Goal: Task Accomplishment & Management: Manage account settings

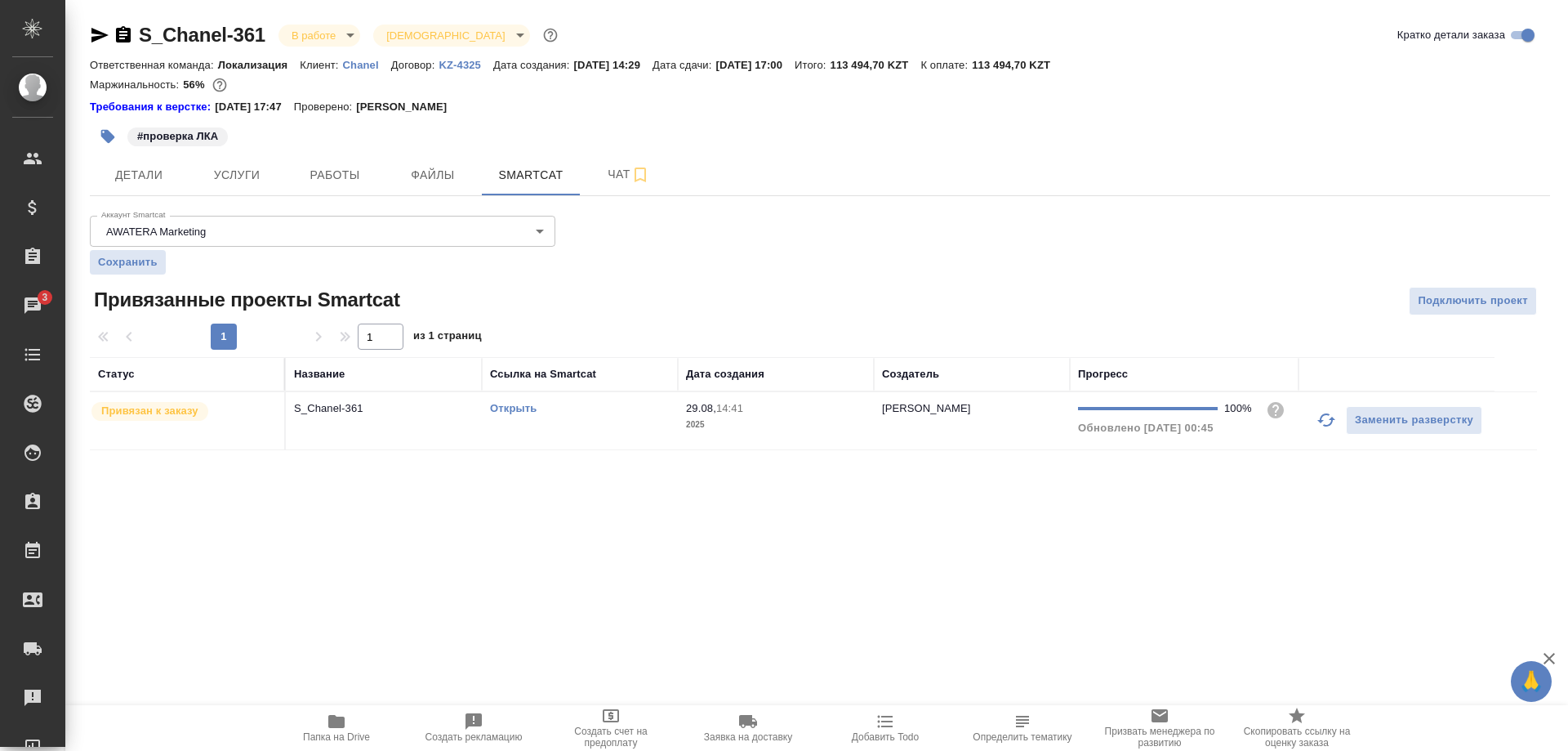
click at [187, 492] on div "S_Chanel-361 В работе inProgress Святая троица holyTrinity Кратко детали заказа…" at bounding box center [819, 246] width 1478 height 492
click at [338, 180] on span "Работы" at bounding box center [334, 174] width 78 height 20
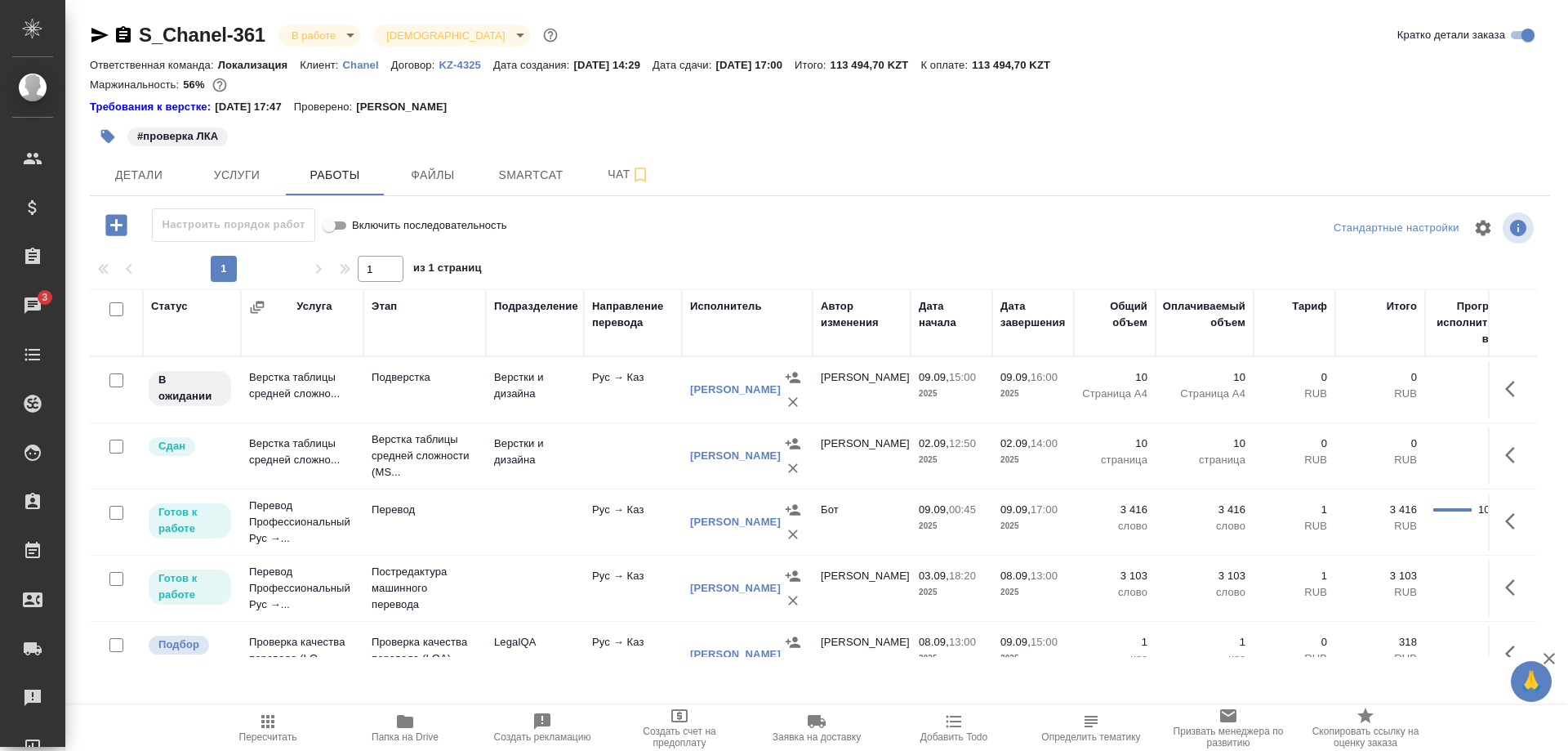
scroll to position [31, 0]
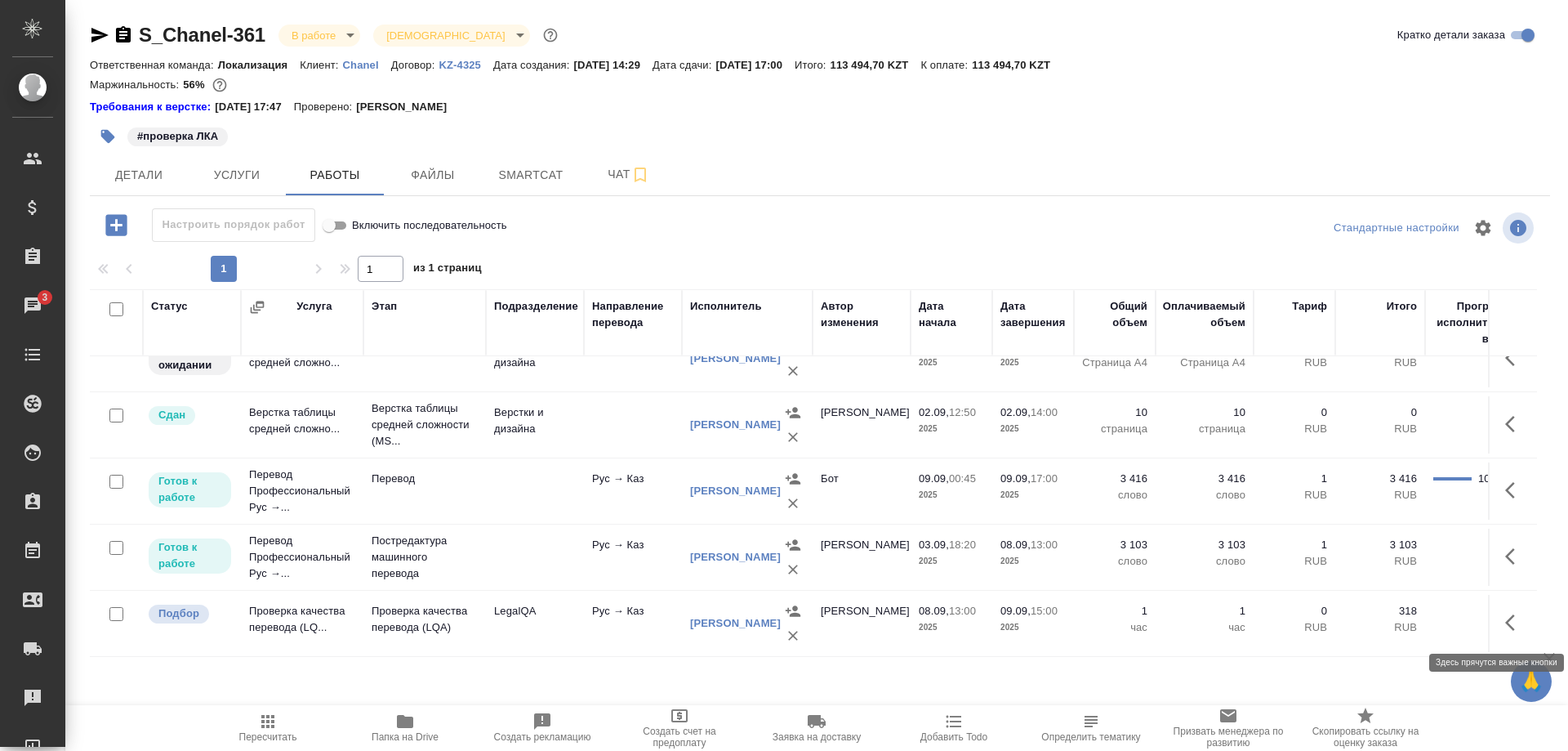
click at [1505, 619] on icon "button" at bounding box center [1515, 622] width 20 height 20
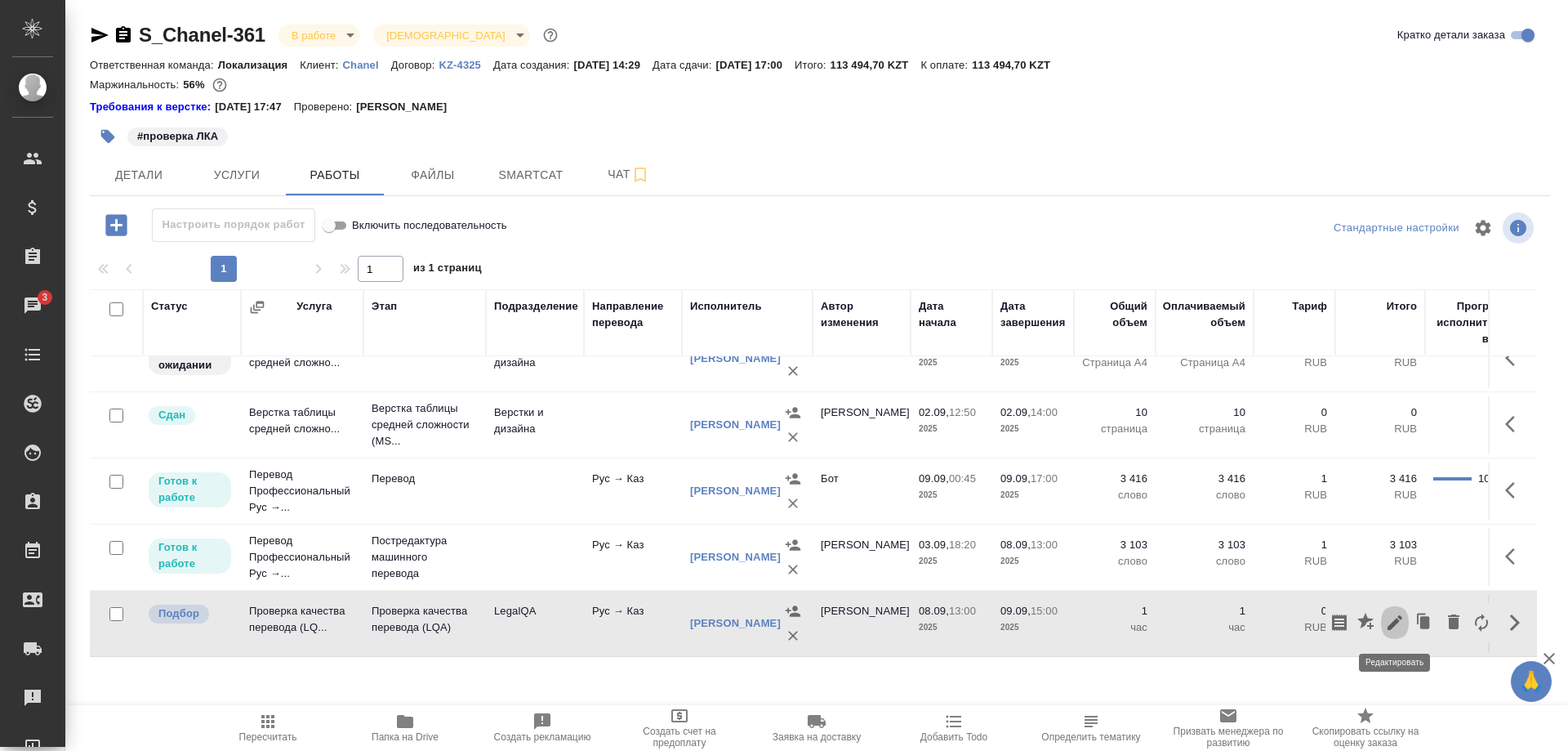
click at [1387, 620] on icon "button" at bounding box center [1395, 622] width 20 height 20
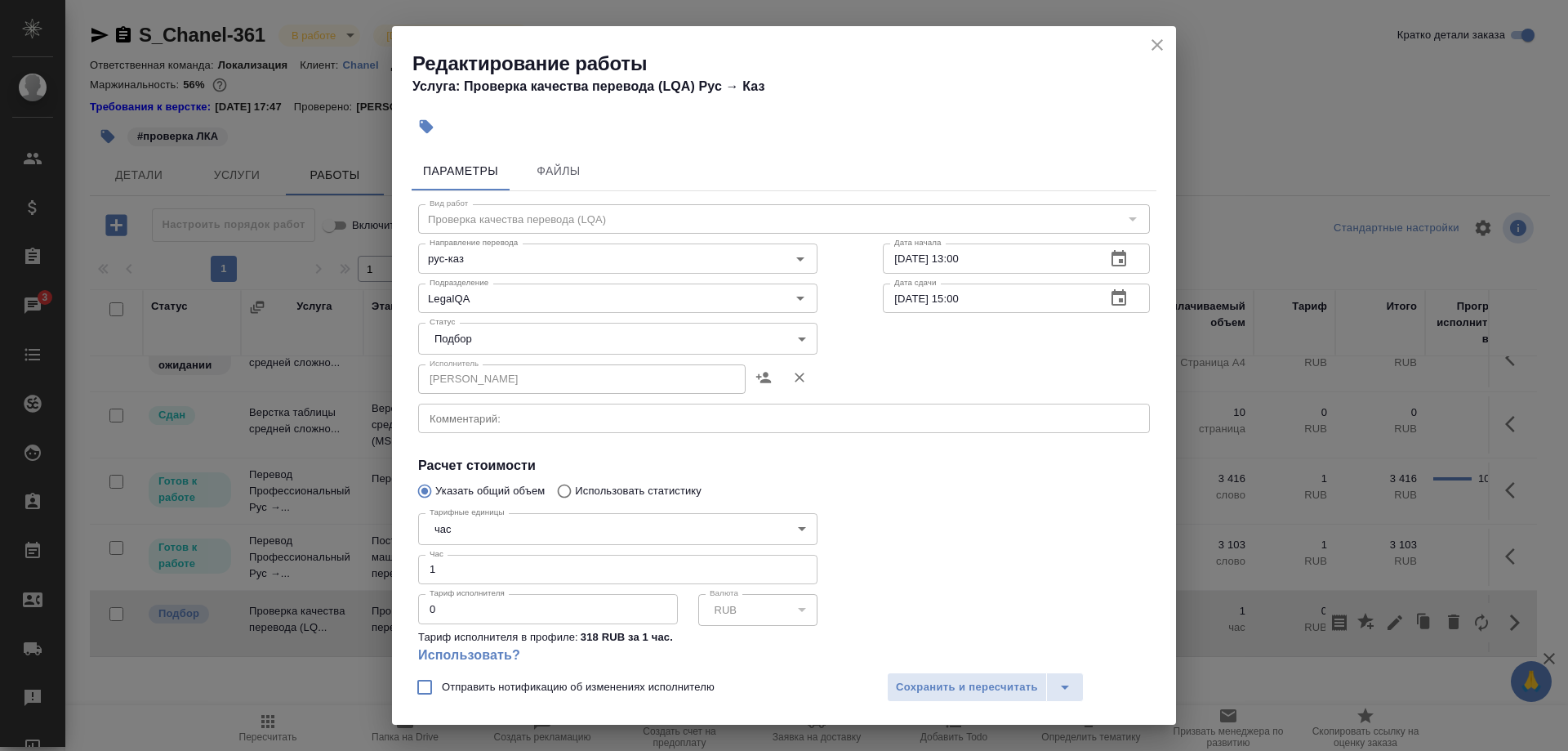
click at [568, 340] on body "🙏 .cls-1 fill:#fff; AWATERA [PERSON_NAME] Спецификации Заказы 3 Чаты Todo Проек…" at bounding box center [784, 376] width 1568 height 751
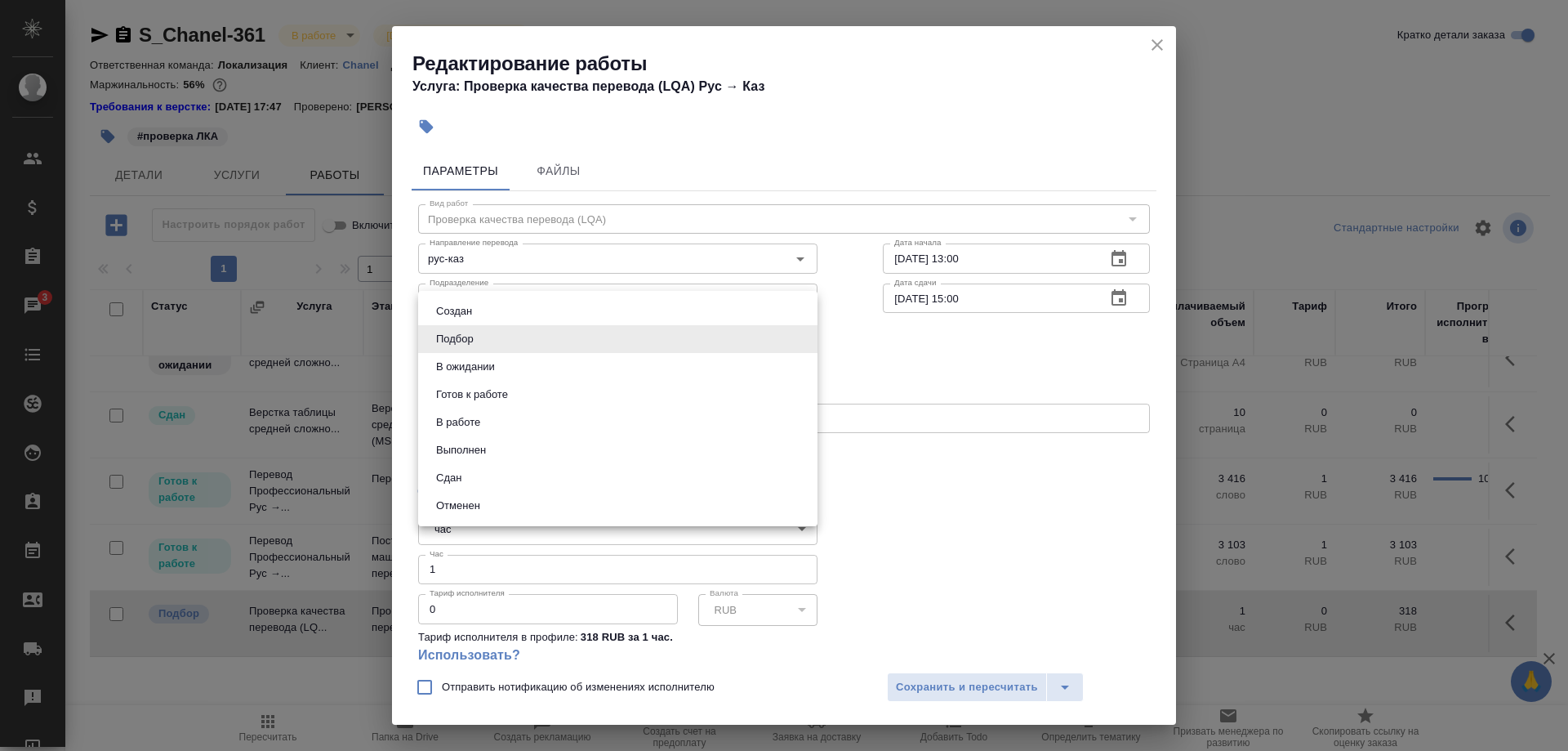
click at [452, 473] on button "Сдан" at bounding box center [449, 477] width 35 height 18
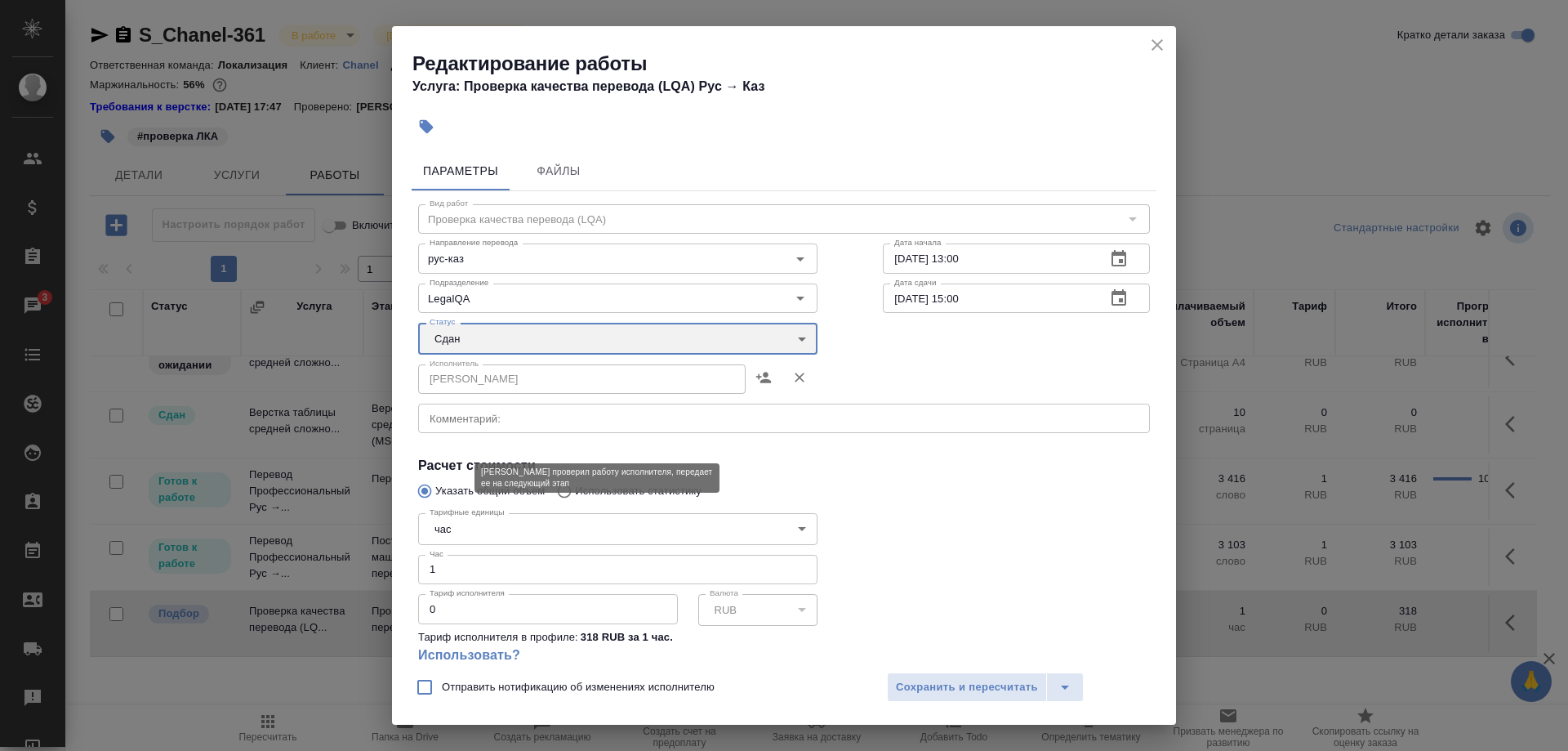
type input "closed"
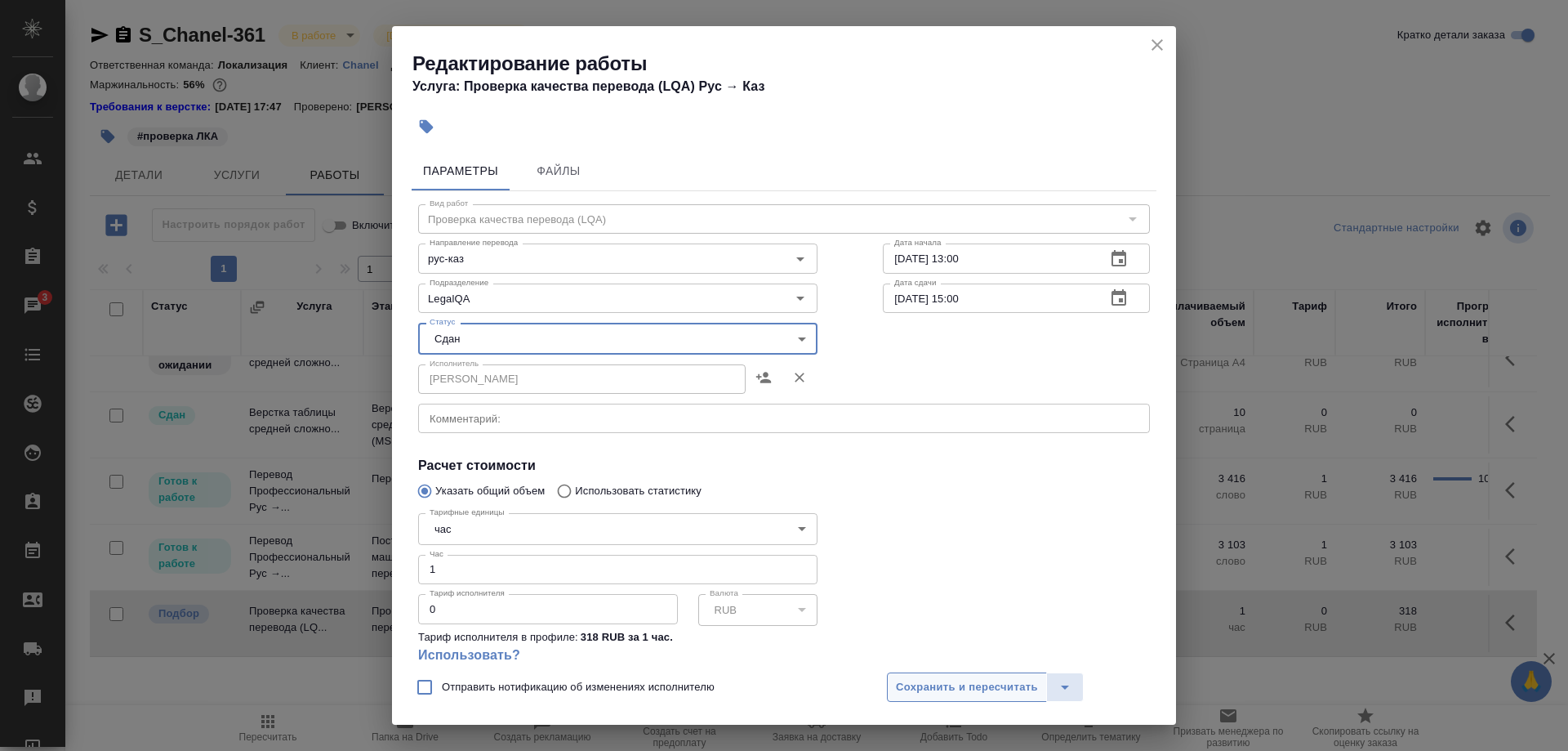
click at [983, 681] on span "Сохранить и пересчитать" at bounding box center [966, 687] width 142 height 19
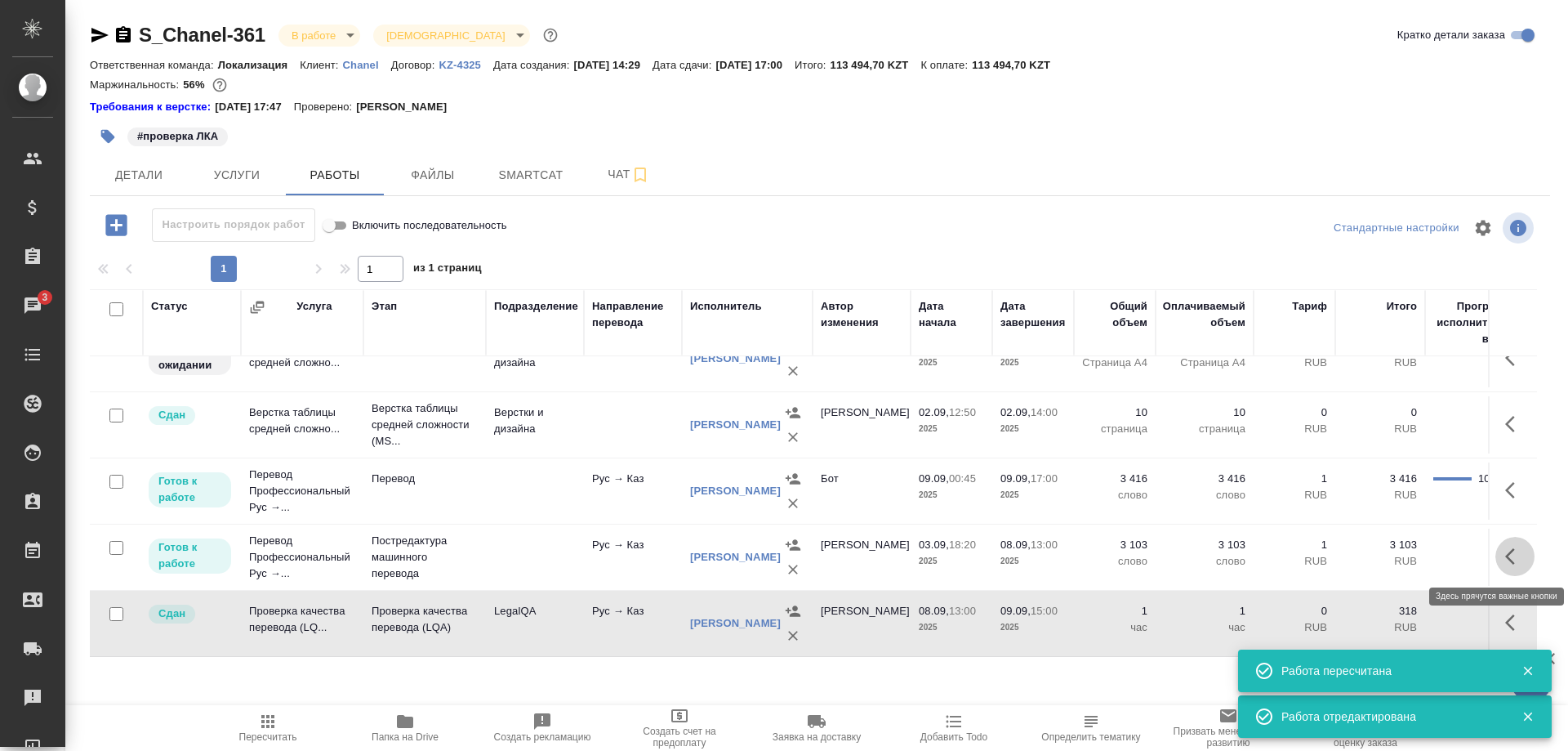
click at [1498, 554] on button "button" at bounding box center [1514, 556] width 39 height 39
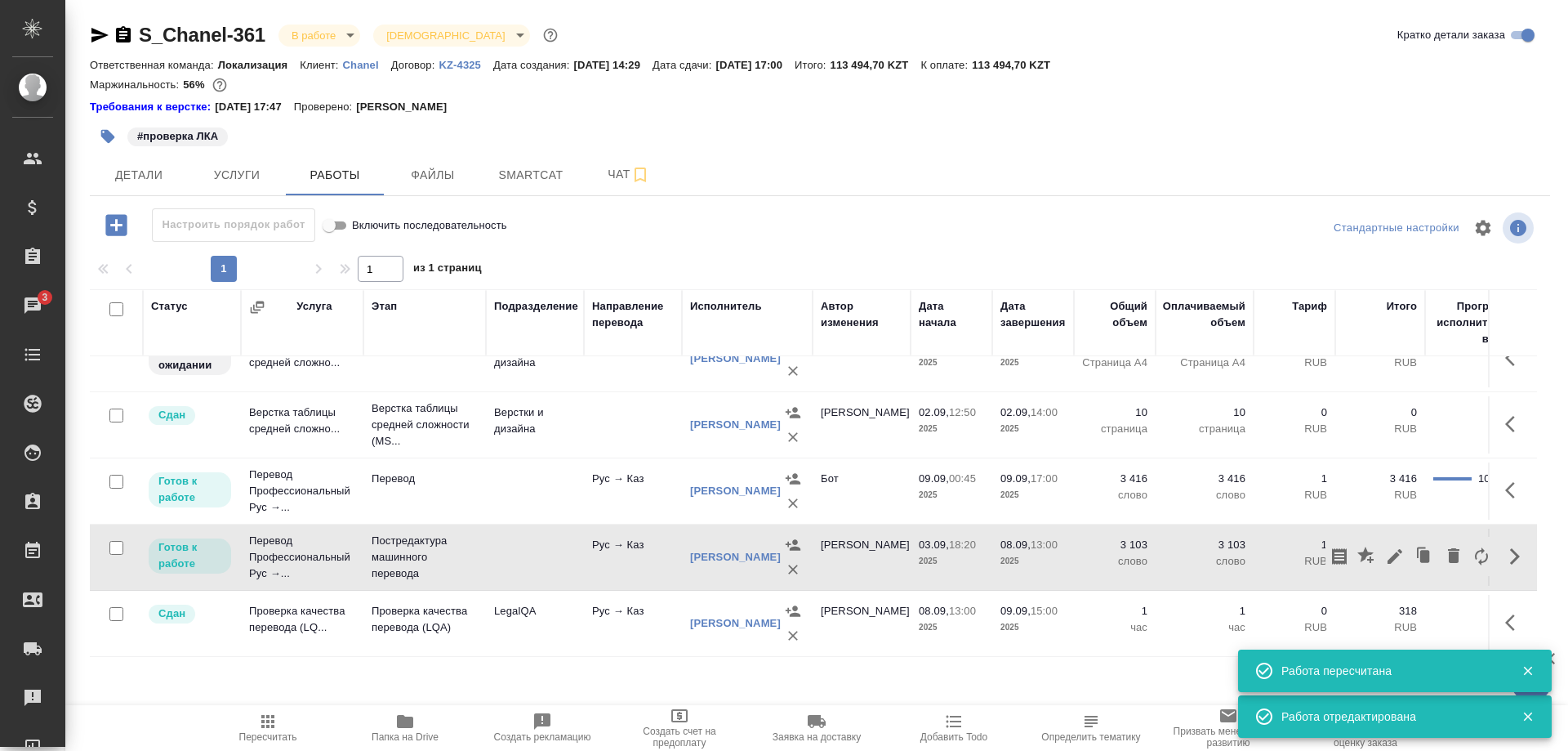
click at [1353, 555] on div at bounding box center [1410, 556] width 170 height 39
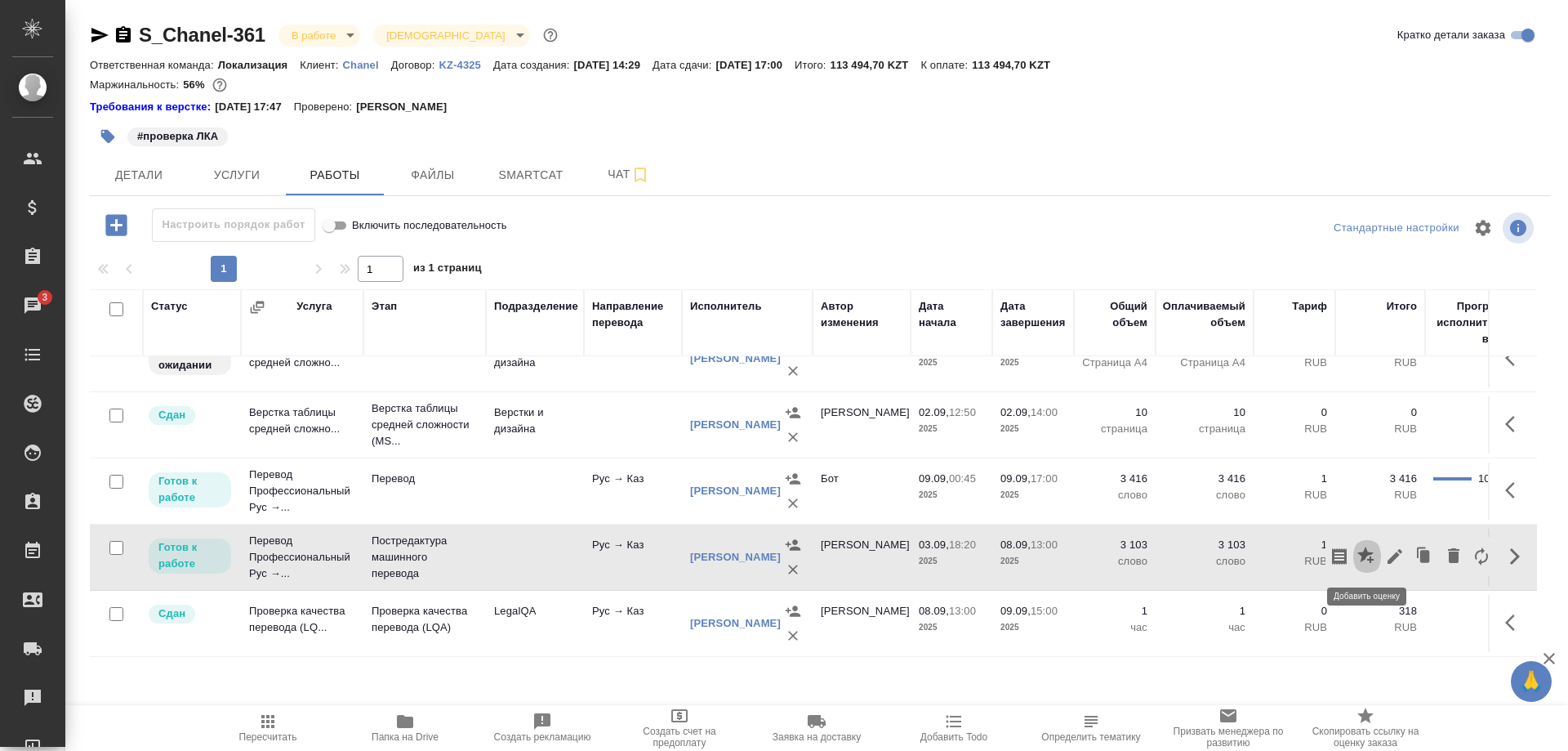
click at [1357, 556] on icon "button" at bounding box center [1367, 556] width 20 height 20
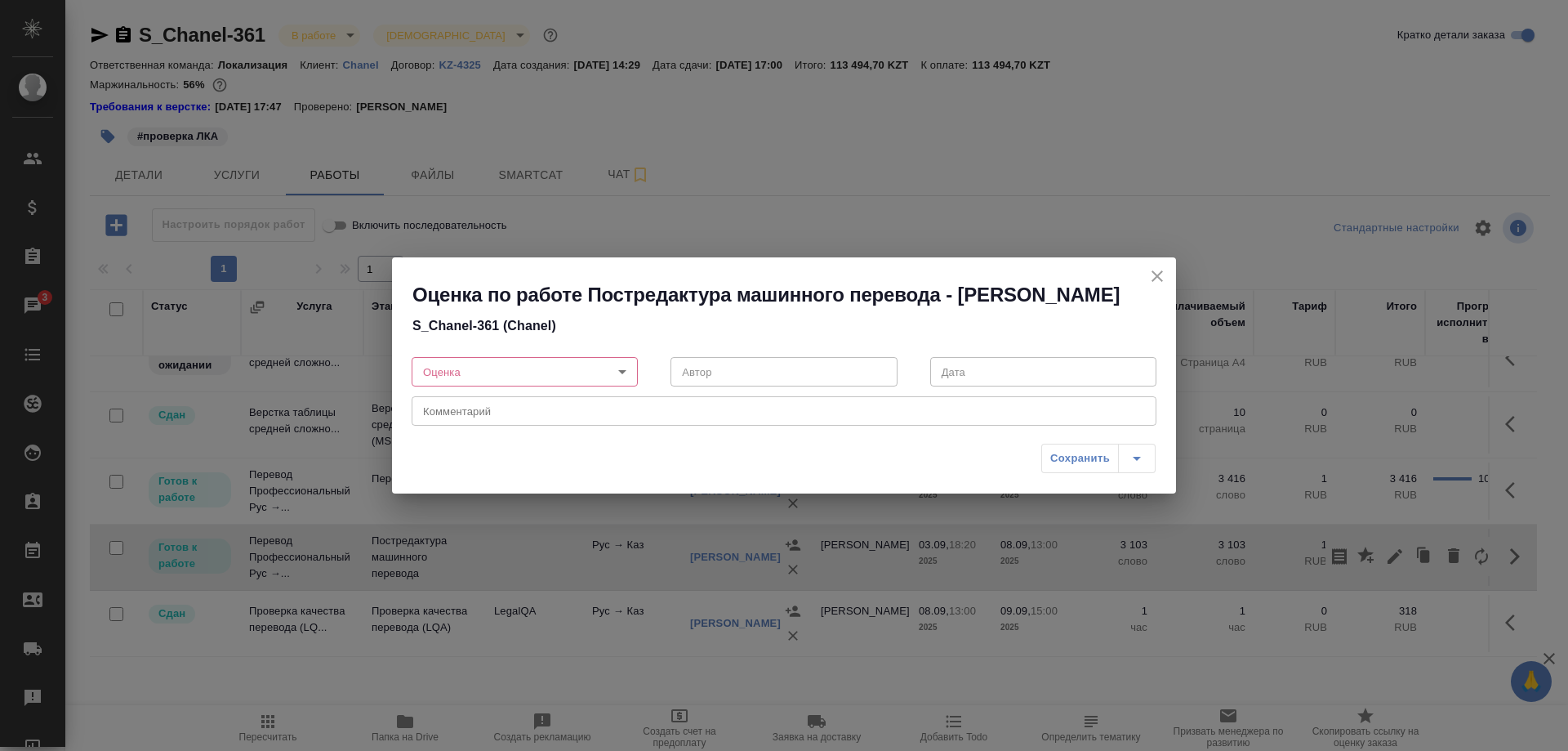
click at [581, 374] on body "🙏 .cls-1 fill:#fff; AWATERA [PERSON_NAME] Спецификации Заказы 3 Чаты Todo Проек…" at bounding box center [784, 376] width 1568 height 751
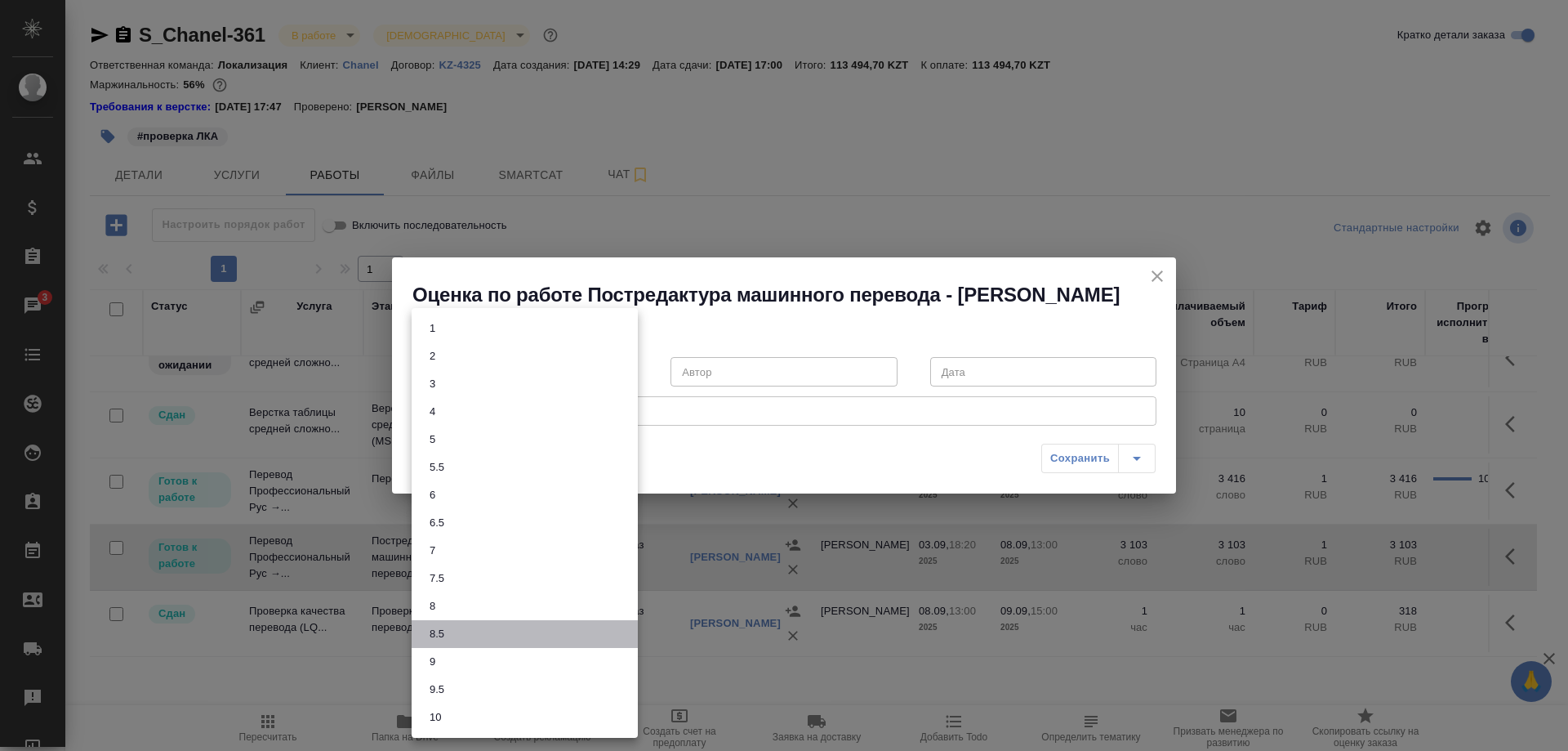
drag, startPoint x: 428, startPoint y: 627, endPoint x: 489, endPoint y: 630, distance: 61.1
click at [428, 628] on button "8.5" at bounding box center [437, 634] width 25 height 18
type input "8.5"
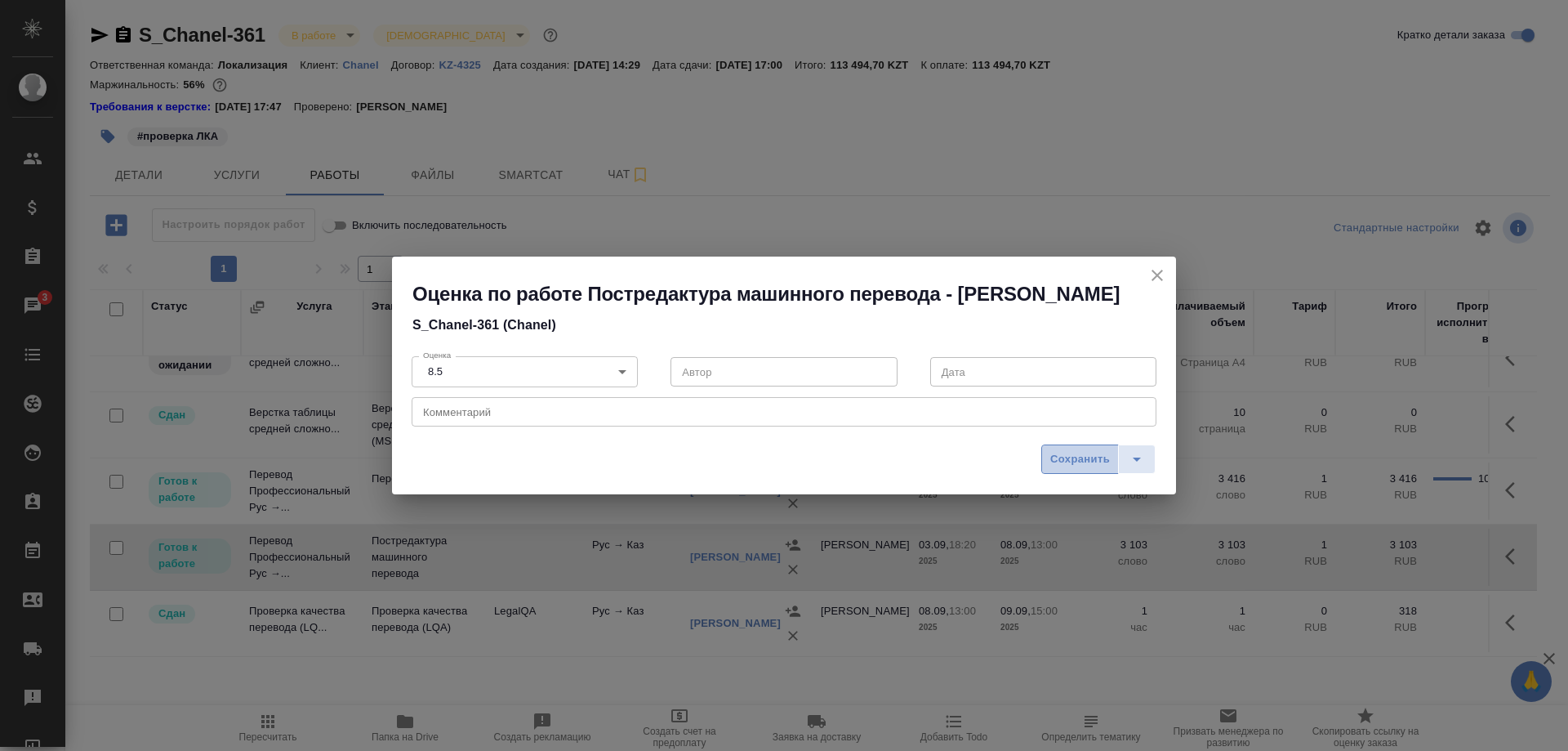
click at [1077, 448] on button "Сохранить" at bounding box center [1079, 458] width 77 height 30
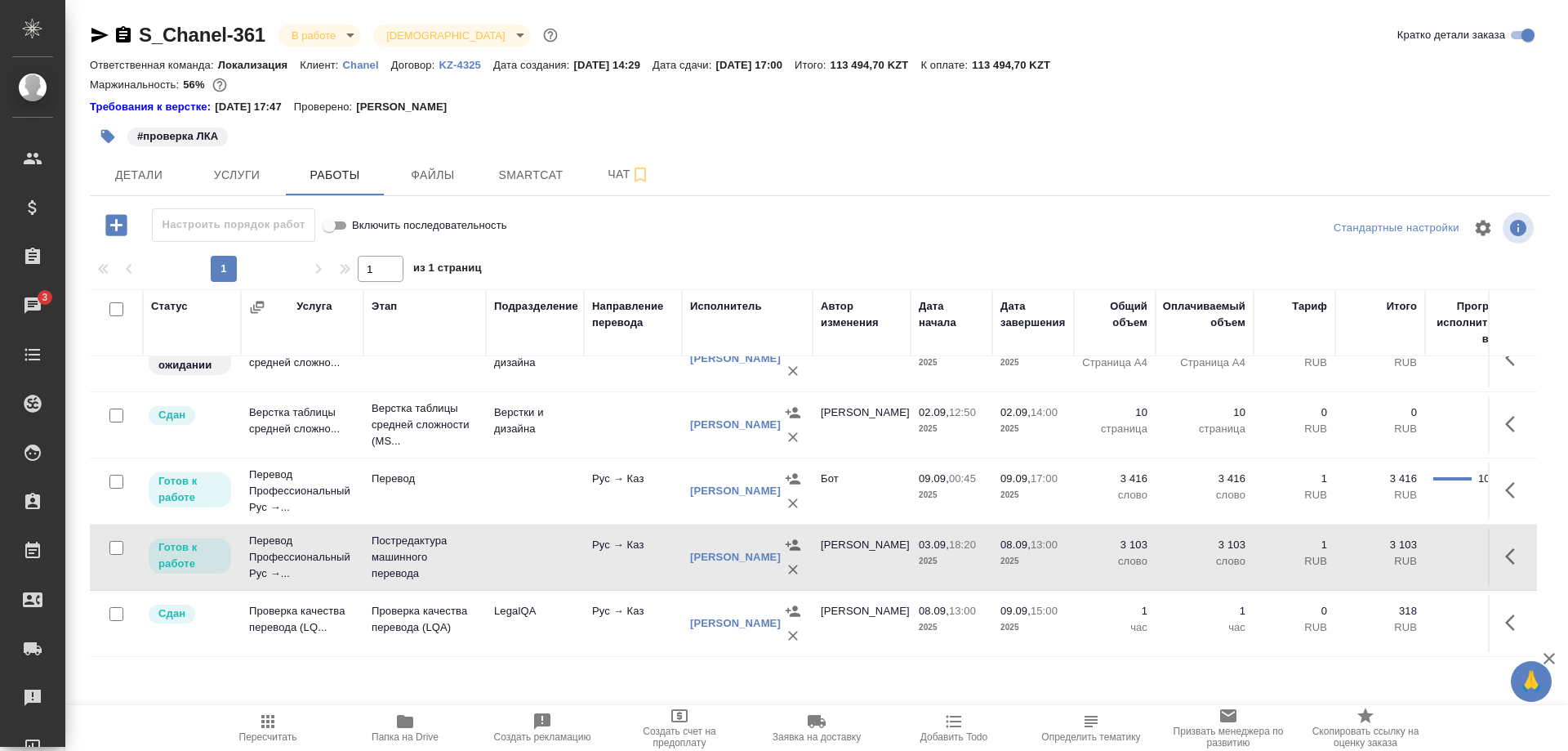
click at [201, 674] on div "S_Chanel-361 В работе inProgress Святая троица holyTrinity Кратко детали заказа…" at bounding box center [819, 349] width 1478 height 699
click at [176, 675] on div "S_Chanel-361 В работе inProgress Святая троица holyTrinity Кратко детали заказа…" at bounding box center [819, 349] width 1478 height 699
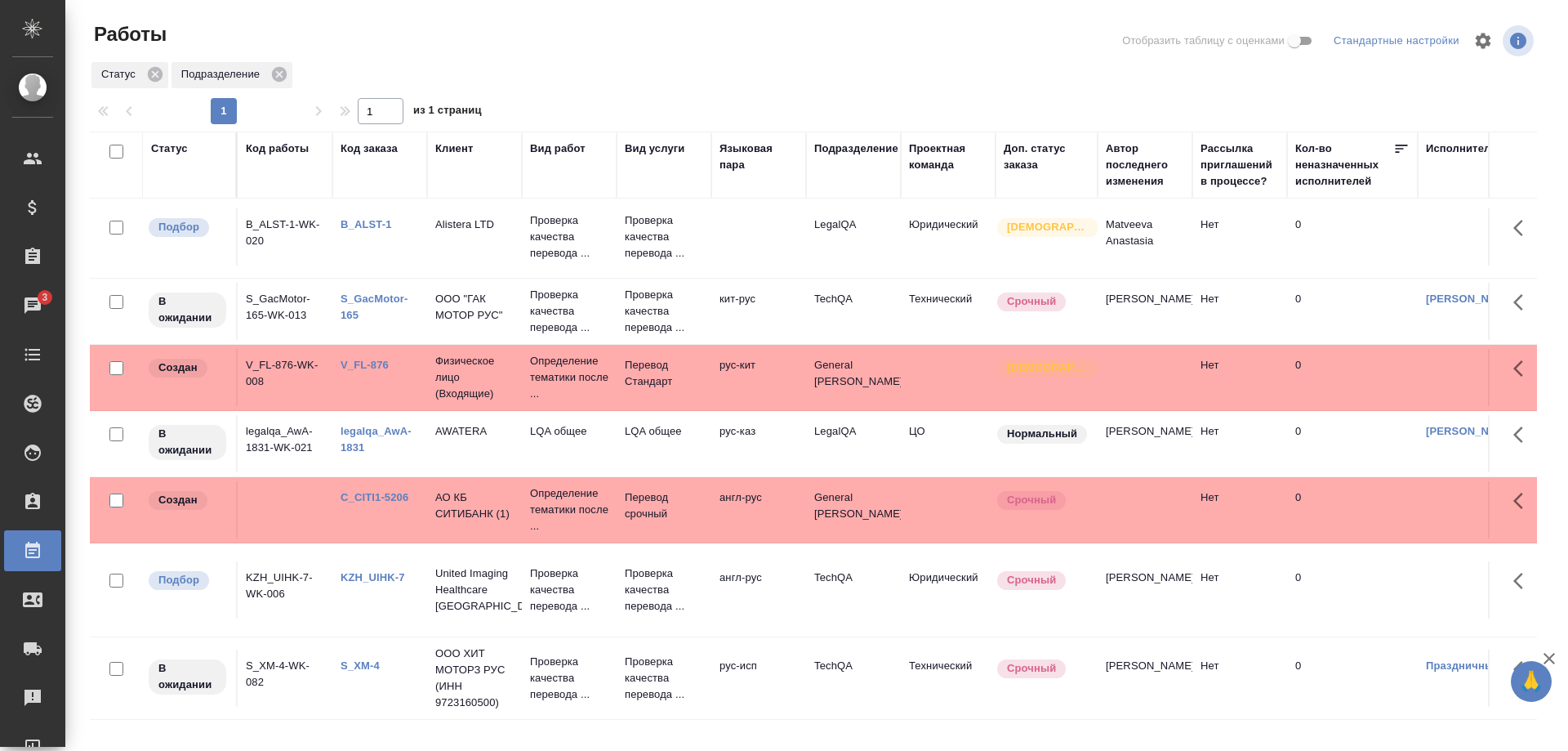
scroll to position [185, 0]
